Goal: Task Accomplishment & Management: Use online tool/utility

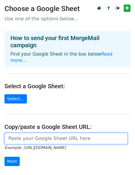
click at [72, 134] on input "url" at bounding box center [65, 138] width 123 height 11
paste input "https://docs.google.com/spreadsheets/d/1t1p_xNlwHFRsPO4sUfo1v7oFm0iQKQkyTqVXaBC…"
type input "https://docs.google.com/spreadsheets/d/1t1p_xNlwHFRsPO4sUfo1v7oFm0iQKQkyTqVXaBC…"
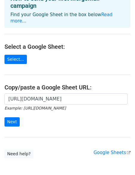
scroll to position [41, 0]
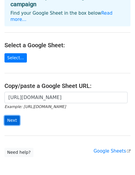
click at [14, 116] on input "Next" at bounding box center [11, 120] width 15 height 9
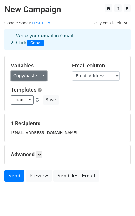
click at [42, 77] on link "Copy/paste..." at bounding box center [29, 75] width 37 height 9
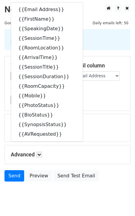
click at [94, 106] on div "Variables Copy/paste... {{Email Address}} {{FirstName}} {{SpeakingDate}} {{Sess…" at bounding box center [68, 83] width 126 height 54
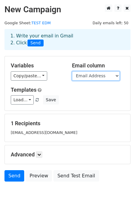
click at [108, 75] on select "Email Address FirstName SpeakingDate SessionTime RoomLocation ArrivalTime Sessi…" at bounding box center [96, 75] width 48 height 9
click at [72, 71] on select "Email Address FirstName SpeakingDate SessionTime RoomLocation ArrivalTime Sessi…" at bounding box center [96, 75] width 48 height 9
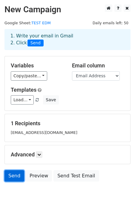
click at [17, 175] on link "Send" at bounding box center [14, 175] width 20 height 11
click at [15, 175] on link "Send" at bounding box center [14, 175] width 20 height 11
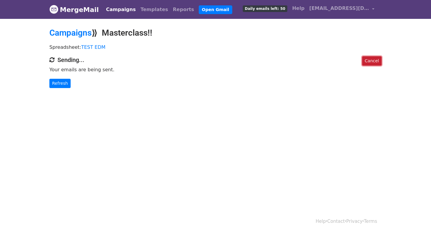
click at [376, 60] on link "Cancel" at bounding box center [371, 60] width 19 height 9
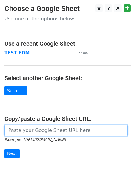
click at [18, 132] on input "url" at bounding box center [65, 130] width 123 height 11
paste input "https://docs.google.com/spreadsheets/d/1t1p_xNlwHFRsPO4sUfo1v7oFm0iQKQkyTqVXaBC…"
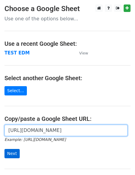
type input "https://docs.google.com/spreadsheets/d/1t1p_xNlwHFRsPO4sUfo1v7oFm0iQKQkyTqVXaBC…"
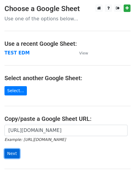
scroll to position [0, 0]
click at [10, 157] on input "Next" at bounding box center [11, 153] width 15 height 9
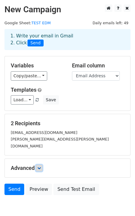
click at [40, 166] on icon at bounding box center [39, 168] width 4 height 4
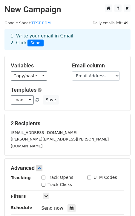
click at [42, 175] on input "Track Opens" at bounding box center [44, 177] width 4 height 4
checkbox input "true"
click at [44, 175] on input "Track Clicks" at bounding box center [44, 185] width 4 height 4
checkbox input "true"
click at [89, 175] on input "UTM Codes" at bounding box center [89, 177] width 4 height 4
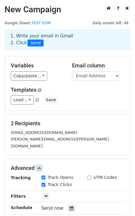
checkbox input "true"
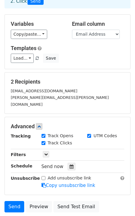
scroll to position [39, 0]
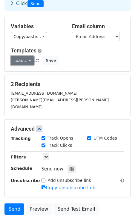
click at [29, 60] on link "Load..." at bounding box center [22, 60] width 23 height 9
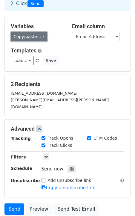
click at [40, 38] on link "Copy/paste..." at bounding box center [29, 36] width 37 height 9
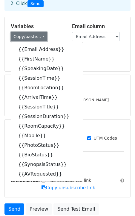
click at [40, 38] on link "Copy/paste..." at bounding box center [29, 36] width 37 height 9
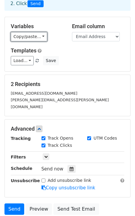
scroll to position [82, 0]
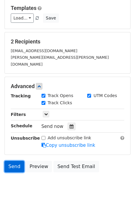
click at [11, 161] on link "Send" at bounding box center [14, 166] width 20 height 11
